Goal: Check status: Check status

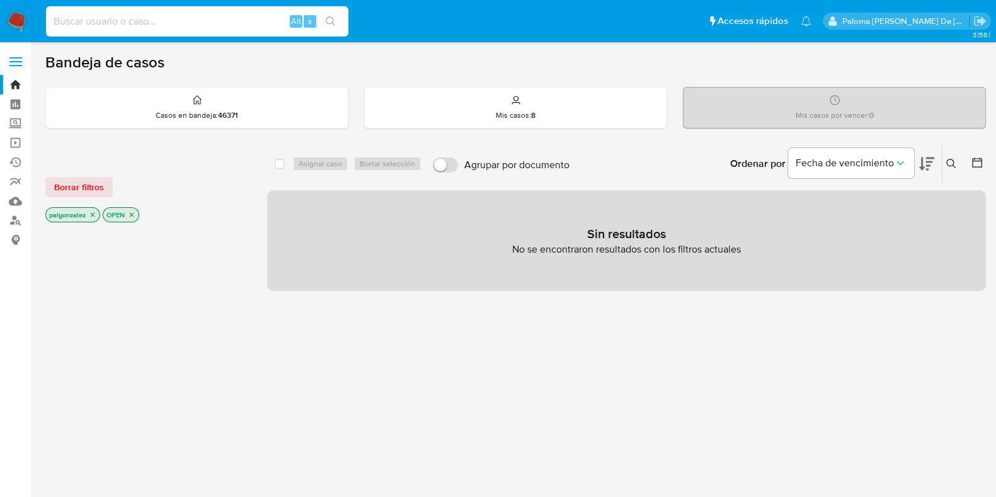
click at [101, 19] on input at bounding box center [197, 21] width 303 height 16
paste input "2343169558."
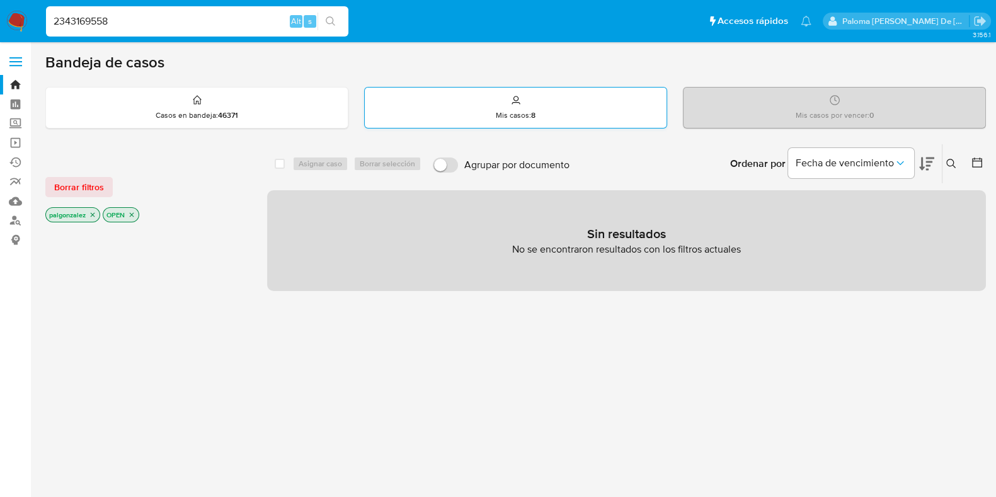
type input "2343169558"
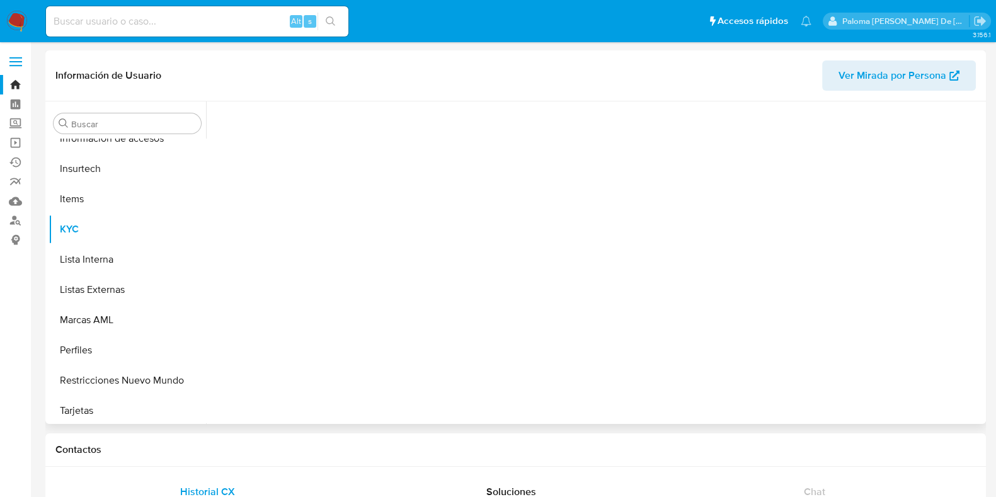
scroll to position [532, 0]
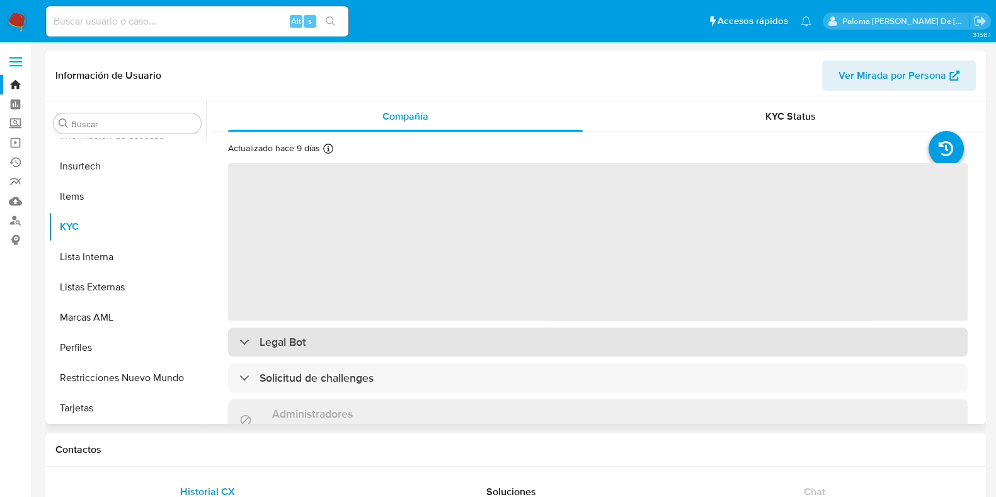
select select "10"
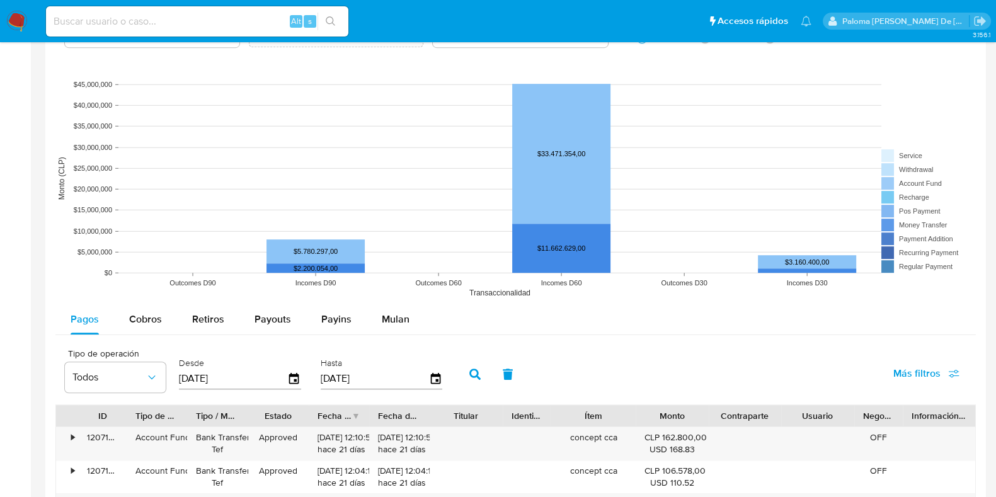
scroll to position [1102, 0]
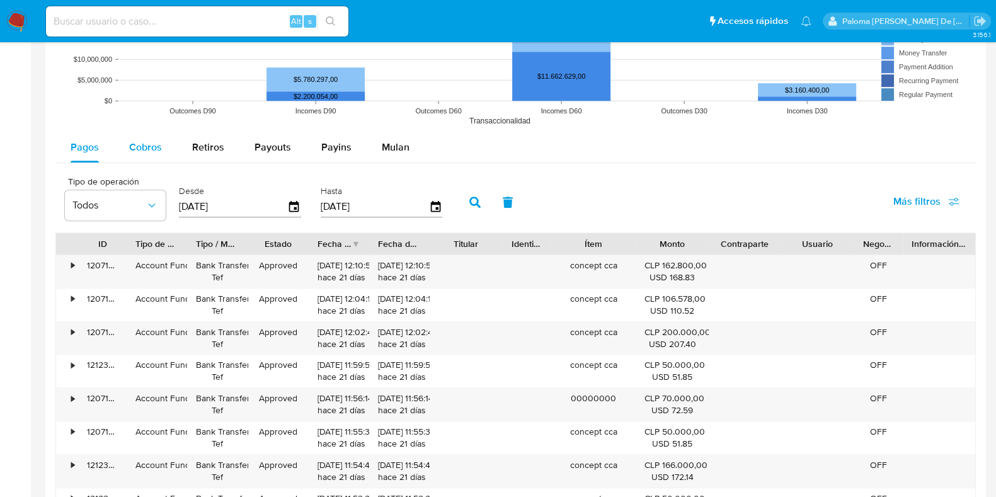
click at [151, 154] on div "Cobros" at bounding box center [145, 147] width 33 height 30
select select "10"
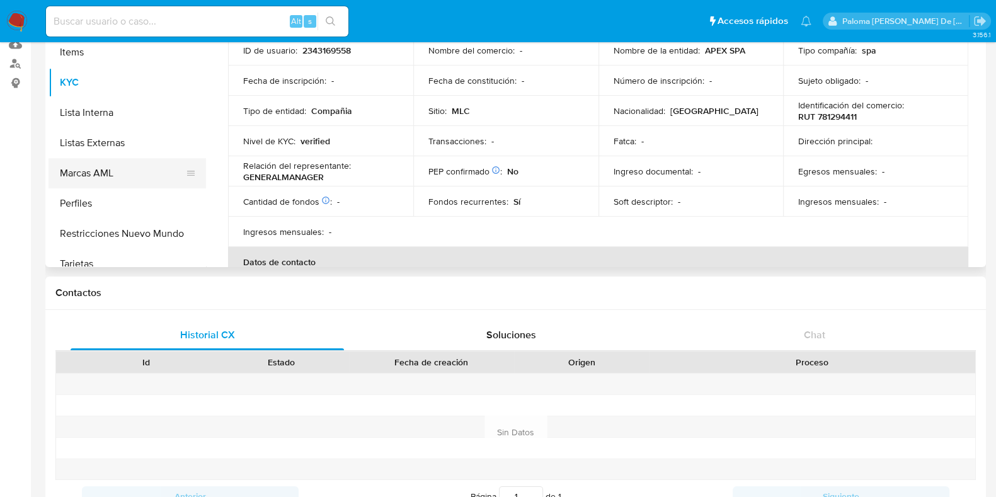
scroll to position [532, 0]
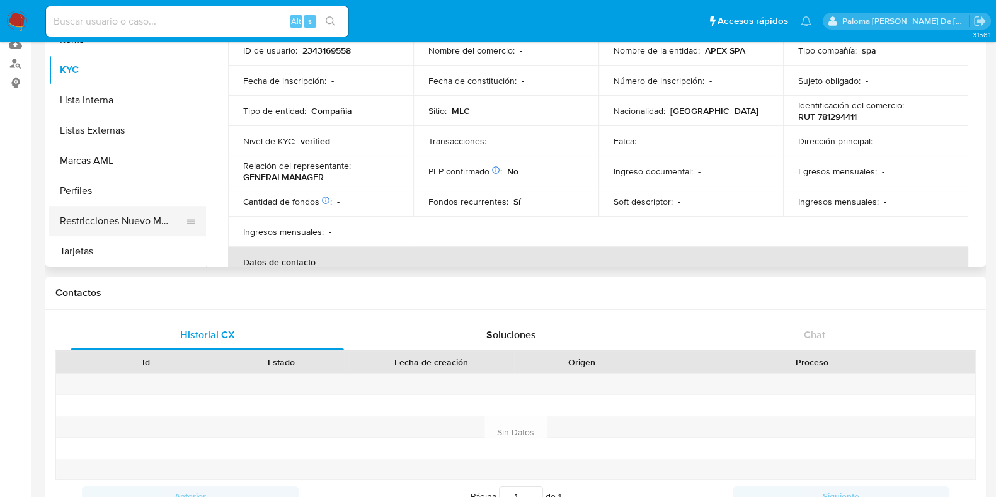
click at [118, 228] on button "Restricciones Nuevo Mundo" at bounding box center [122, 221] width 147 height 30
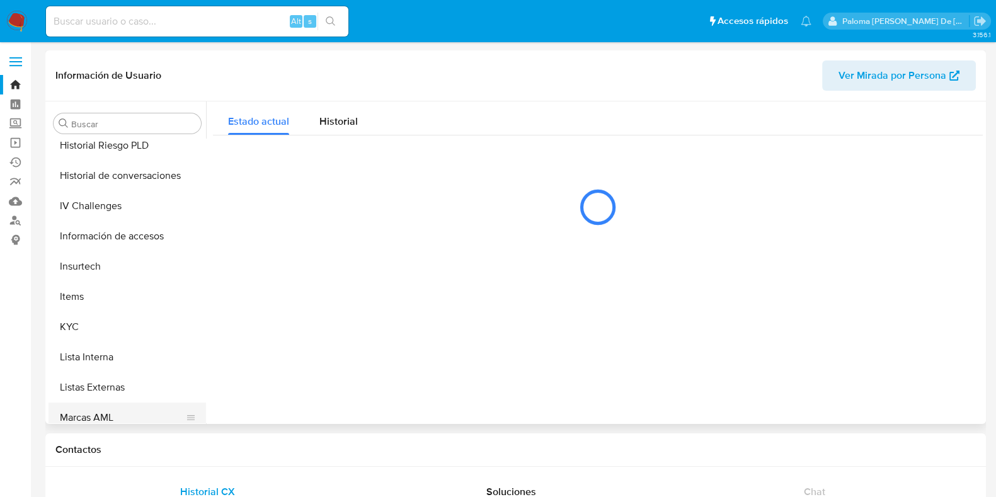
scroll to position [375, 0]
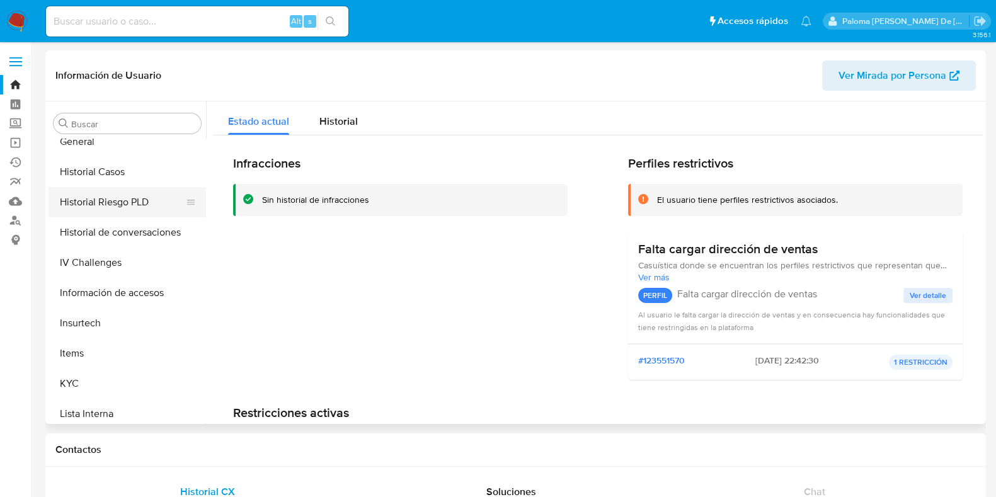
click at [129, 202] on button "Historial Riesgo PLD" at bounding box center [122, 202] width 147 height 30
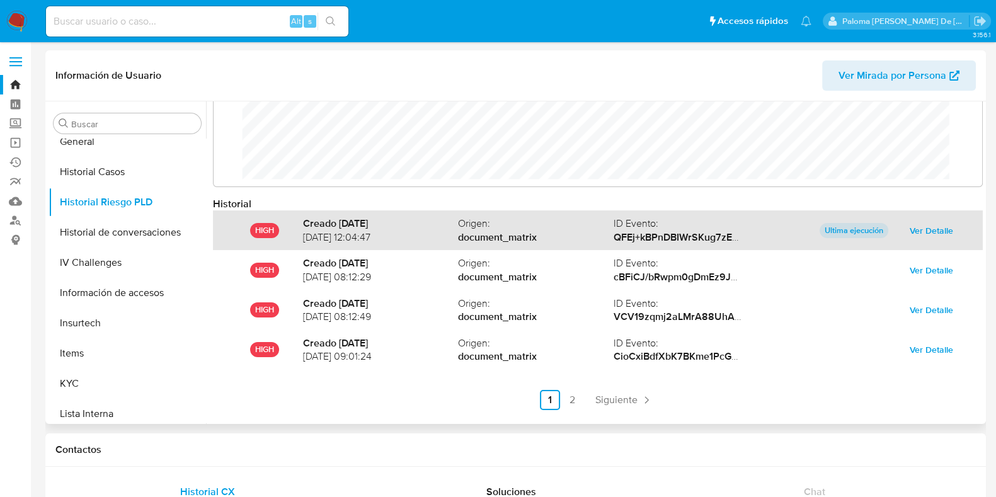
scroll to position [66, 0]
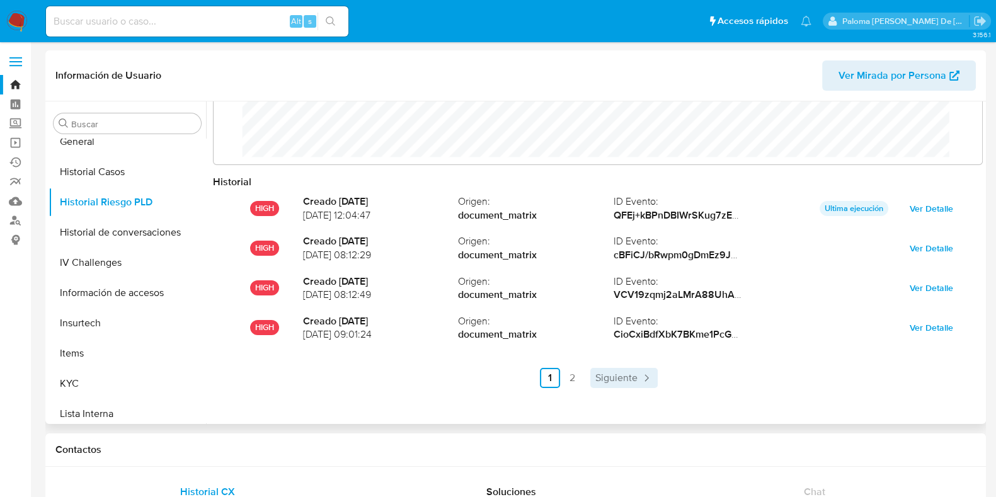
click at [621, 379] on span "Siguiente" at bounding box center [617, 378] width 42 height 10
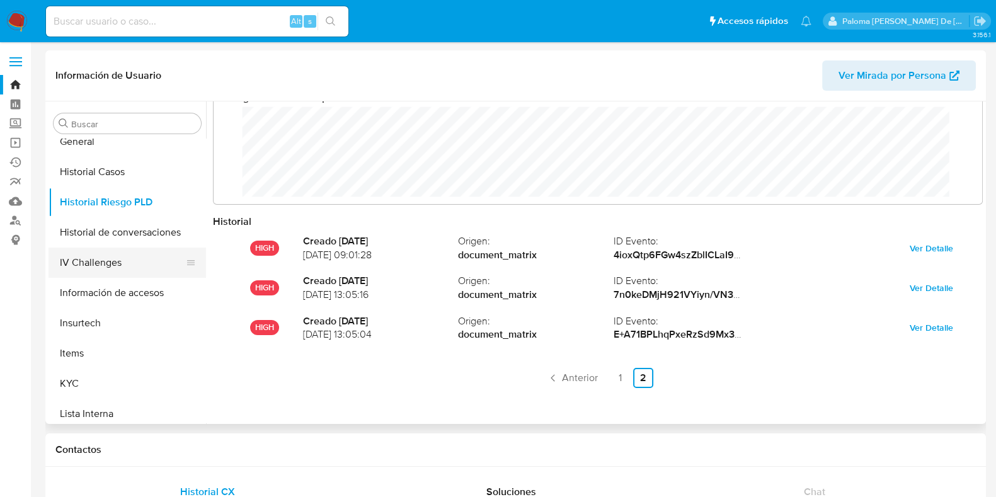
click at [109, 248] on button "IV Challenges" at bounding box center [122, 263] width 147 height 30
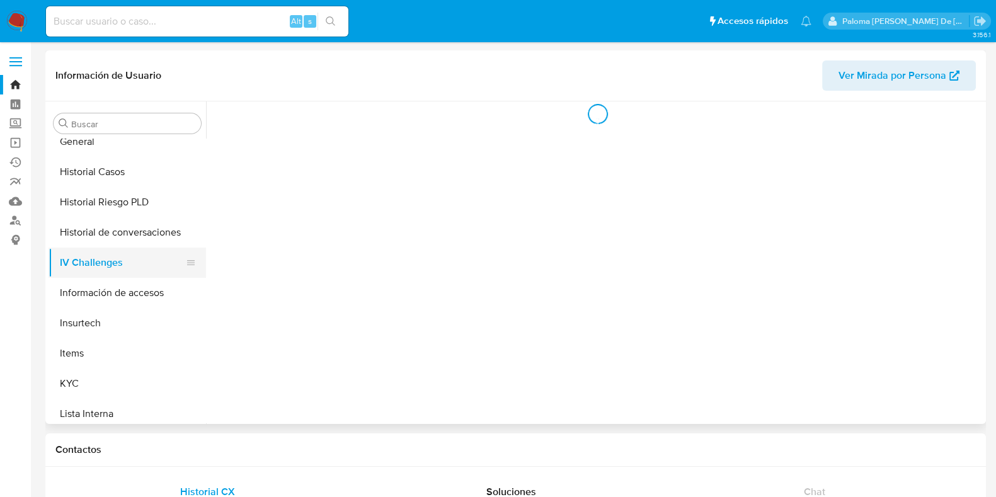
scroll to position [0, 0]
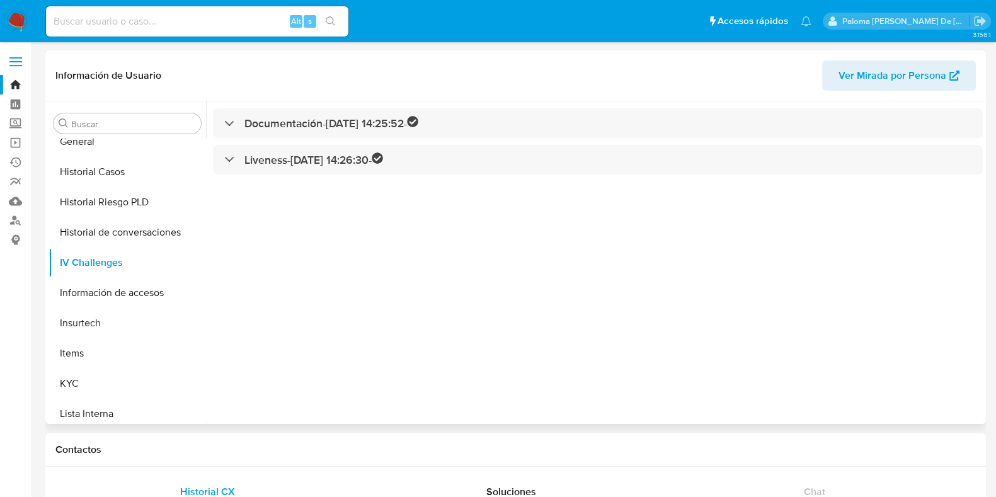
click at [246, 141] on div "Documentación - [DATE] 14:25:52 - Liveness - [DATE] 14:26:30 -" at bounding box center [594, 262] width 777 height 323
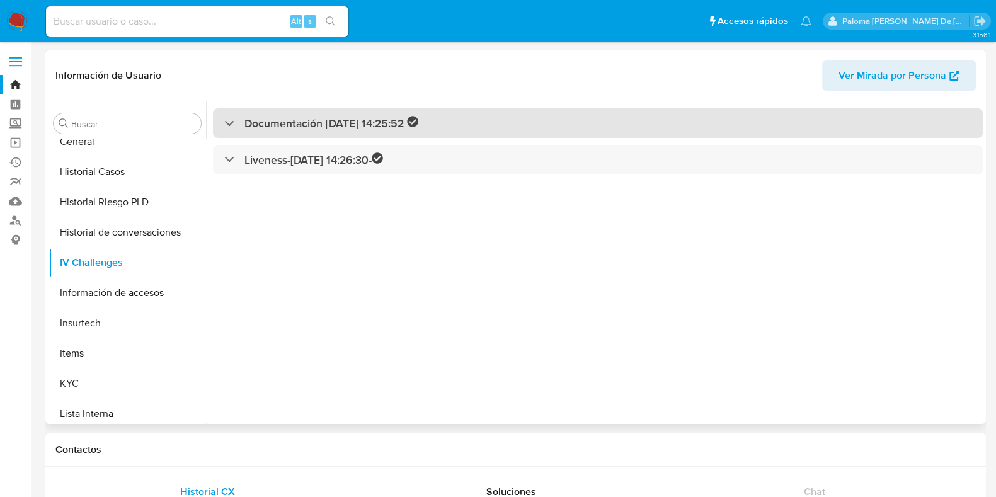
click at [240, 130] on div "Documentación - [DATE] 14:25:52 -" at bounding box center [321, 123] width 194 height 14
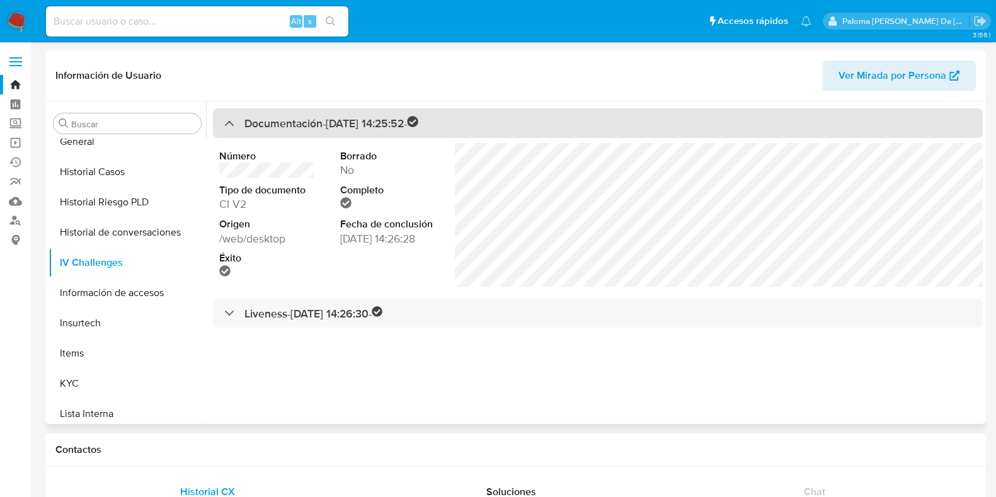
click at [240, 128] on div "Documentación - [DATE] 14:25:52 -" at bounding box center [321, 123] width 194 height 14
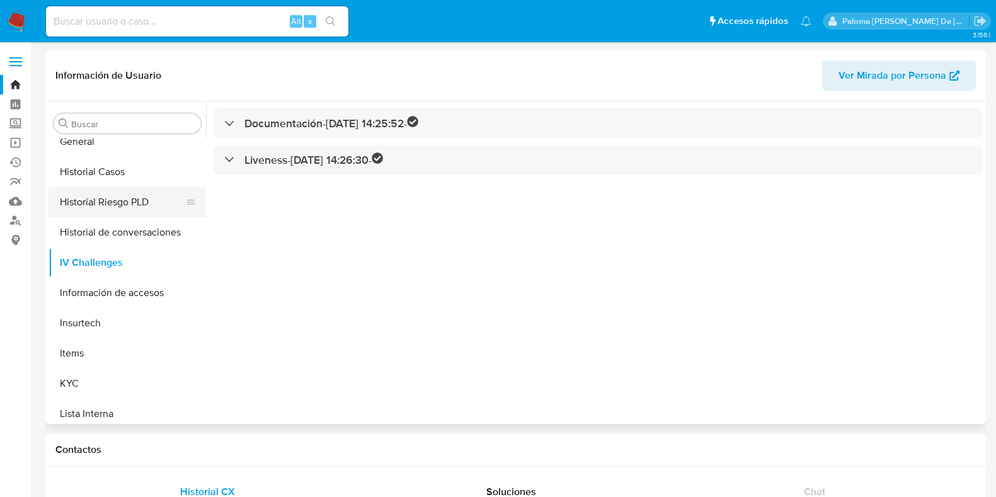
click at [107, 200] on button "Historial Riesgo PLD" at bounding box center [122, 202] width 147 height 30
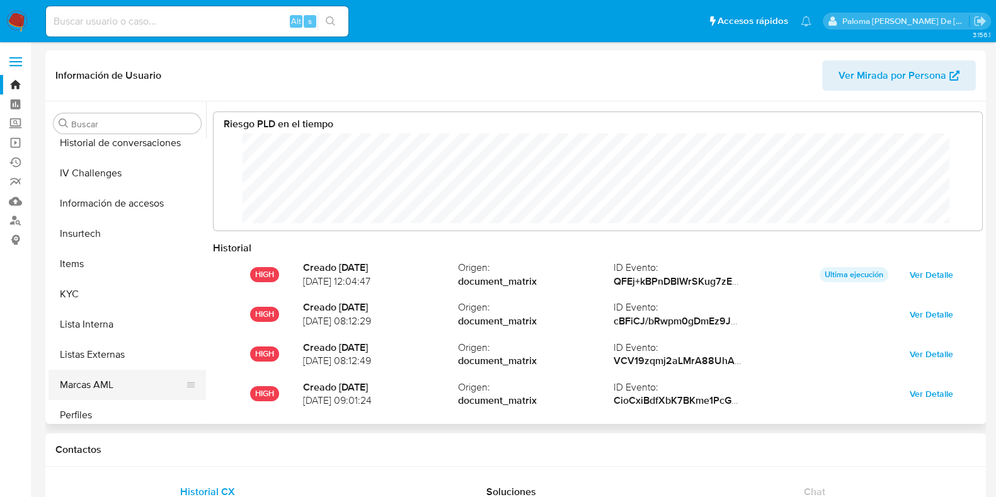
scroll to position [532, 0]
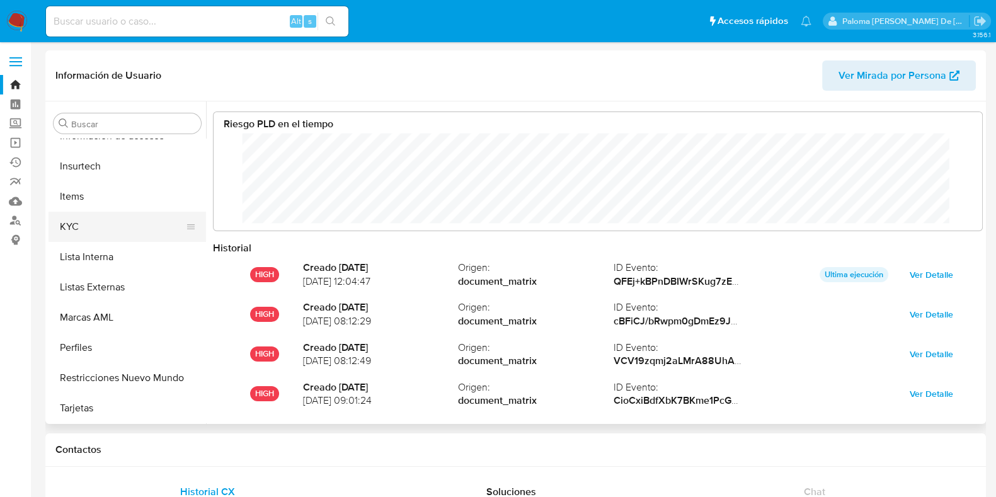
click at [110, 222] on button "KYC" at bounding box center [122, 227] width 147 height 30
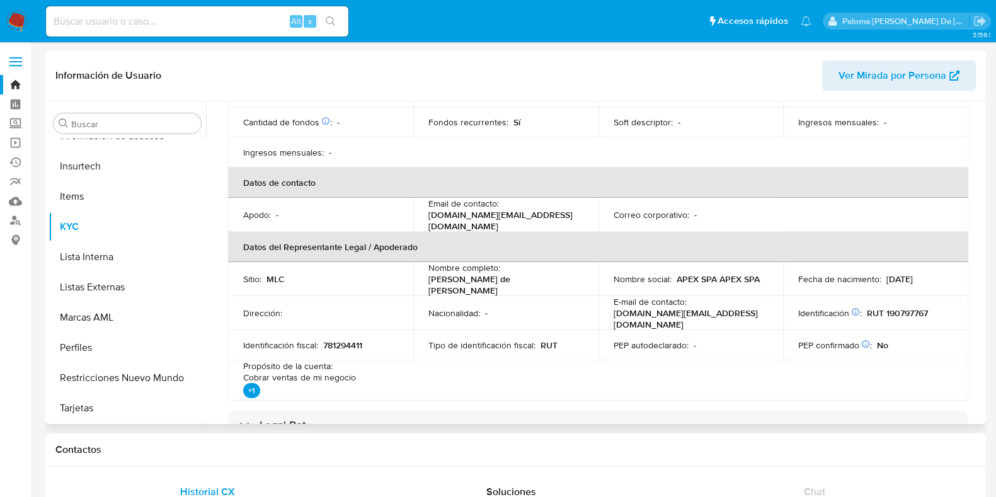
scroll to position [394, 0]
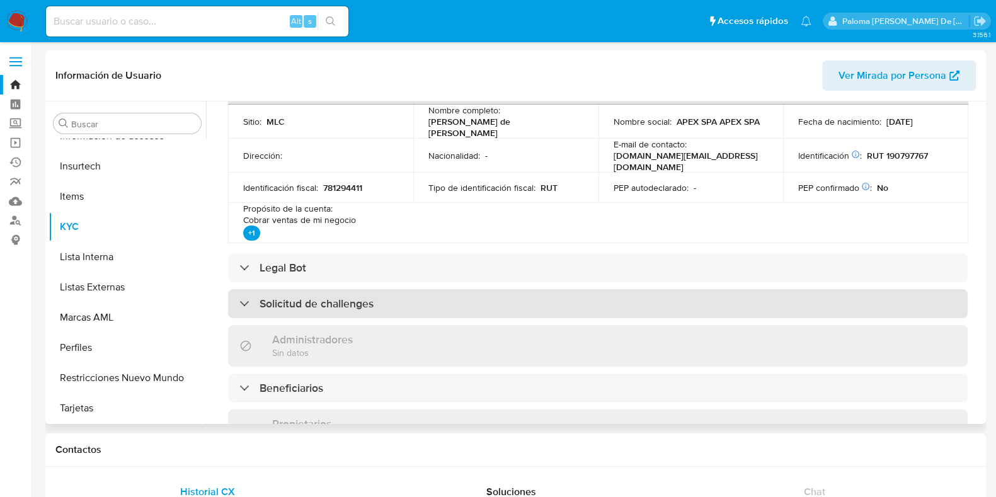
click at [284, 297] on h3 "Solicitud de challenges" at bounding box center [317, 304] width 114 height 14
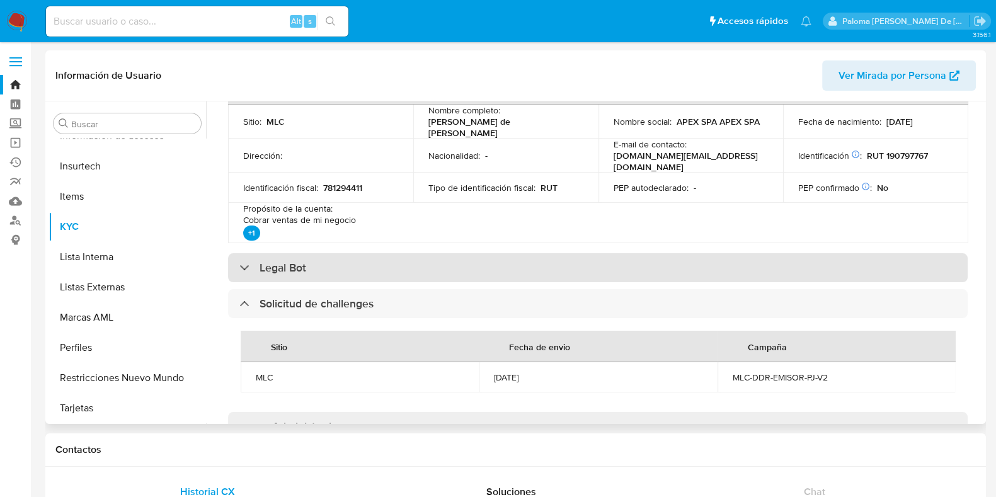
click at [277, 261] on h3 "Legal Bot" at bounding box center [283, 268] width 47 height 14
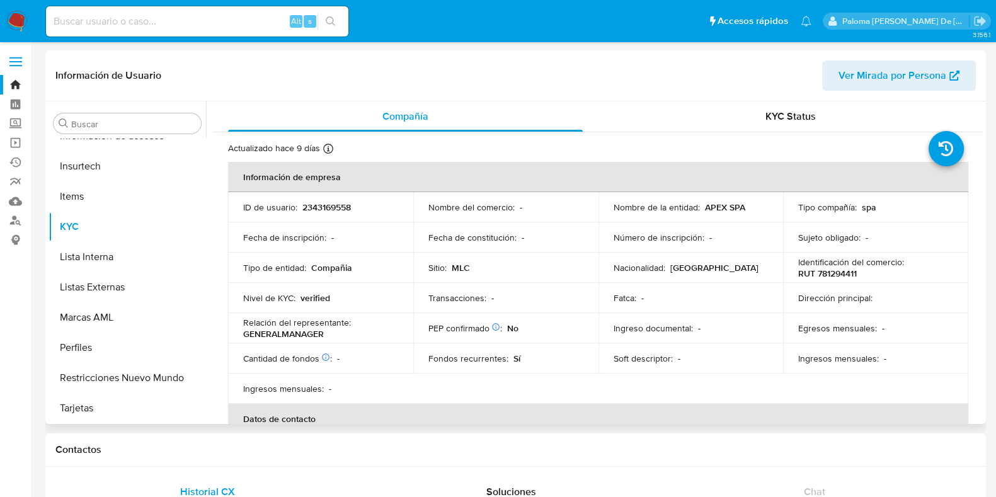
scroll to position [0, 0]
